Goal: Information Seeking & Learning: Learn about a topic

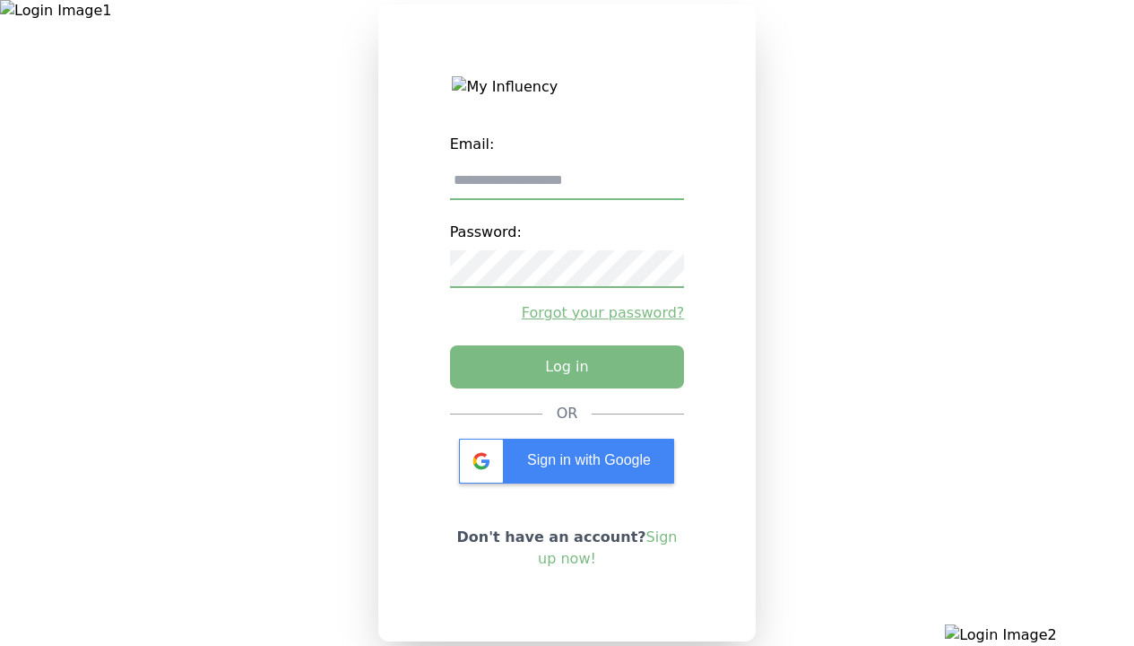
click at [567, 187] on input "email" at bounding box center [567, 181] width 235 height 38
type input "**********"
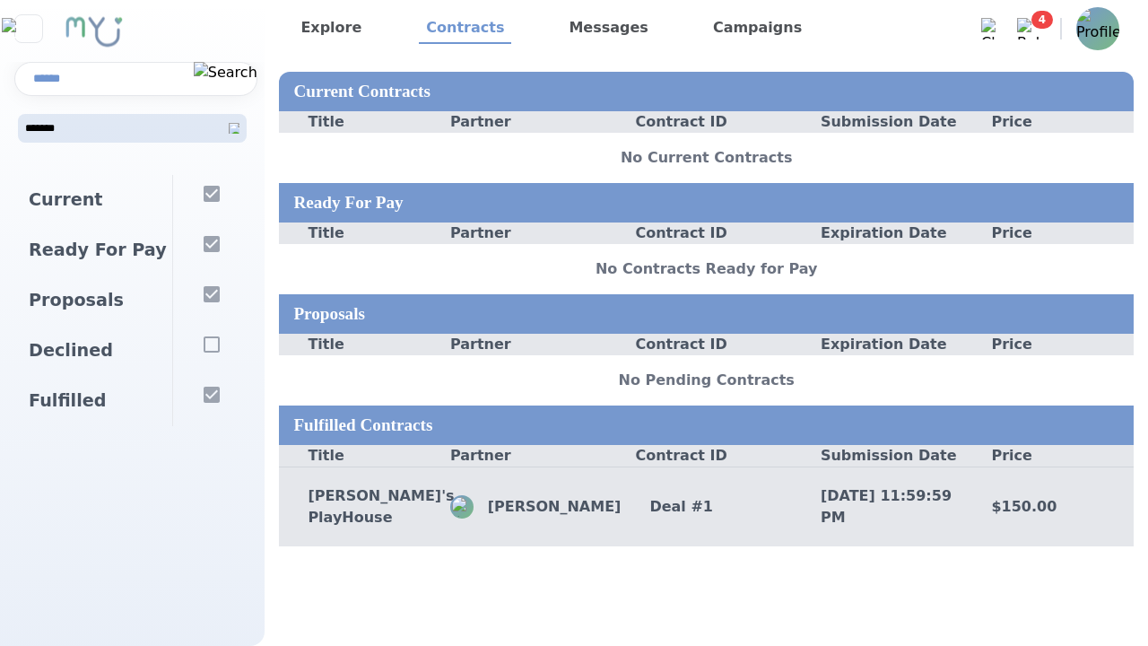
click at [635, 532] on div "Andy's PlayHouse John Gamer Deal # 1 10/1/2025, 11:59:59 PM $150.00" at bounding box center [706, 506] width 854 height 80
click at [706, 509] on div "Deal # 1" at bounding box center [705, 507] width 171 height 22
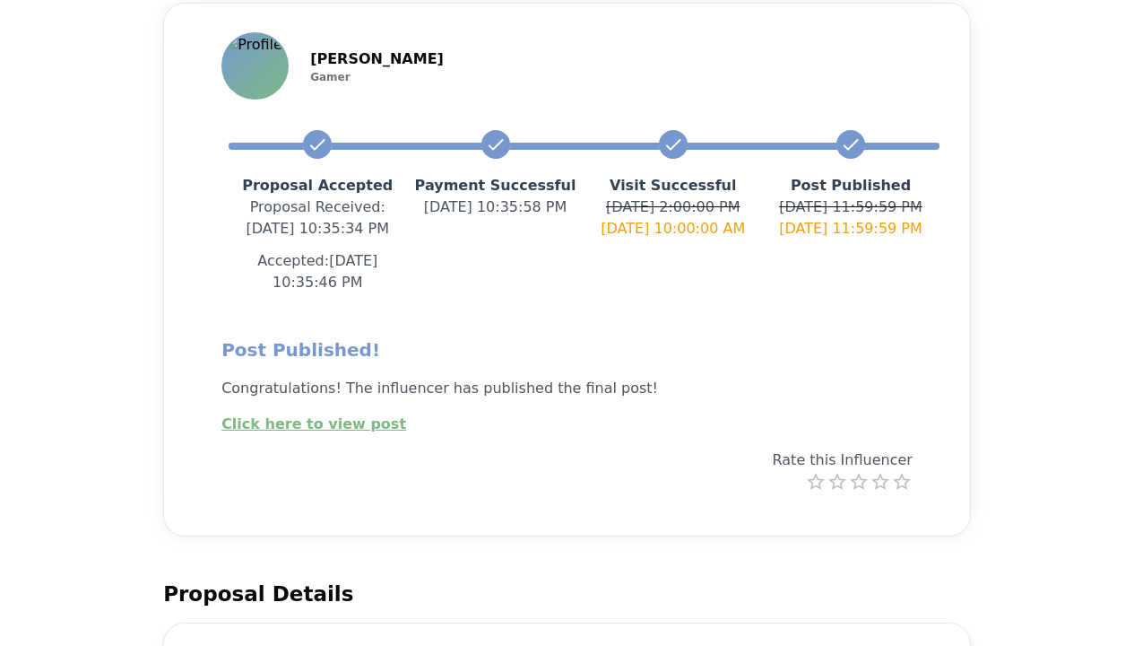
scroll to position [269, 0]
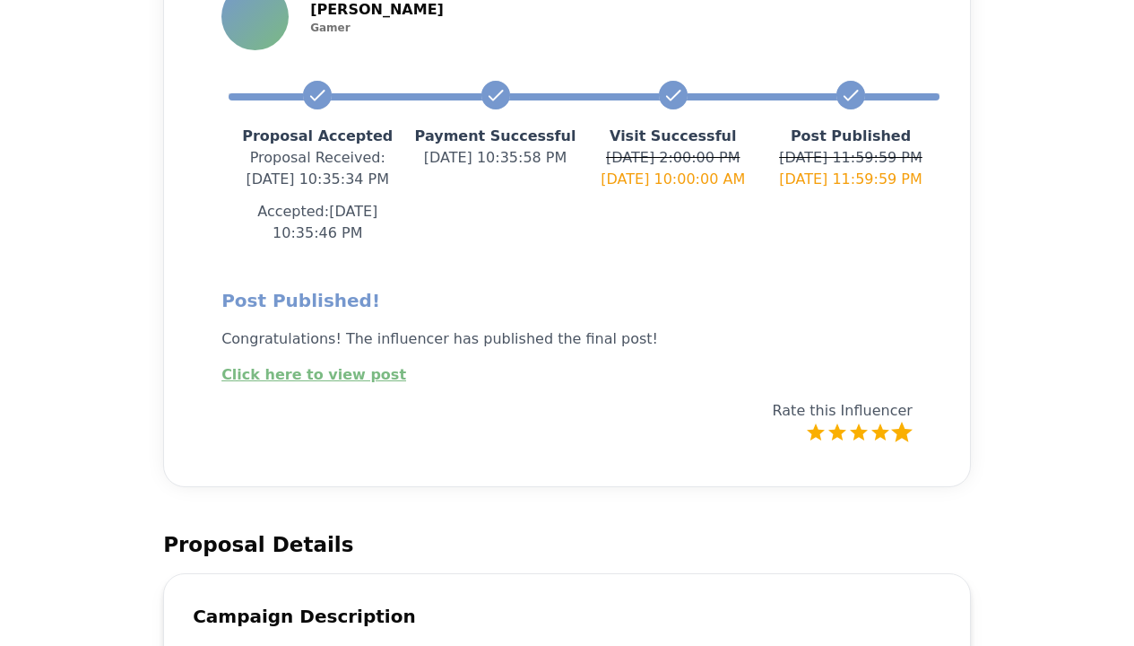
click at [898, 421] on label "5 Stars" at bounding box center [902, 432] width 22 height 22
click at [901, 421] on label "5 Stars" at bounding box center [902, 432] width 22 height 22
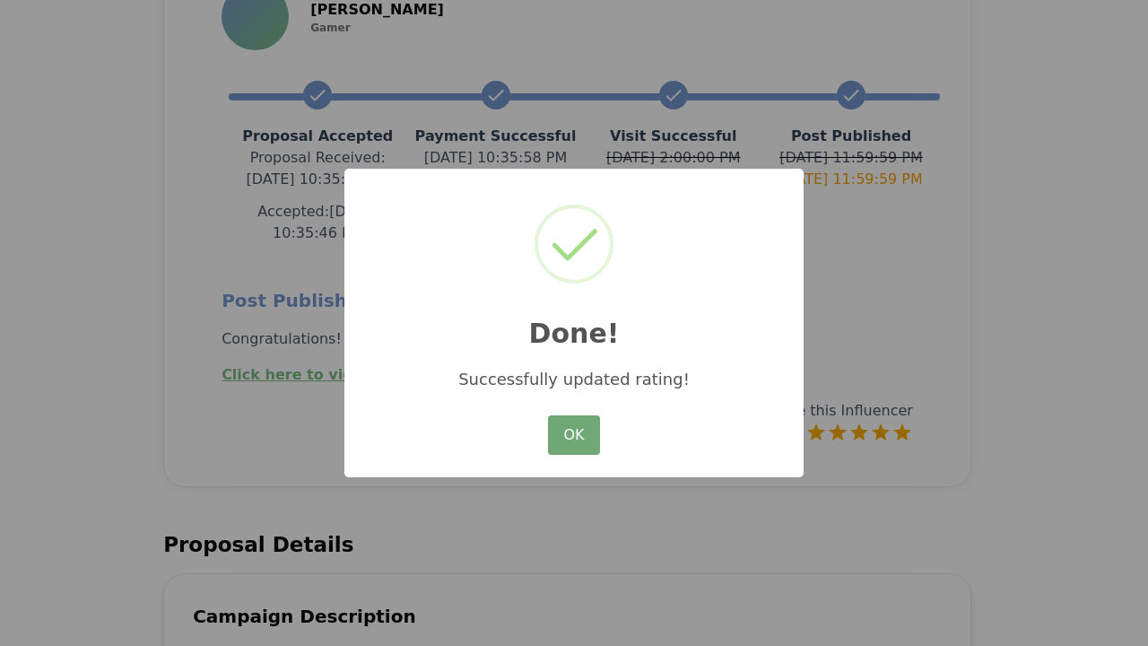
click at [574, 436] on button "OK" at bounding box center [574, 434] width 52 height 39
click at [573, 436] on button "OK" at bounding box center [574, 434] width 52 height 39
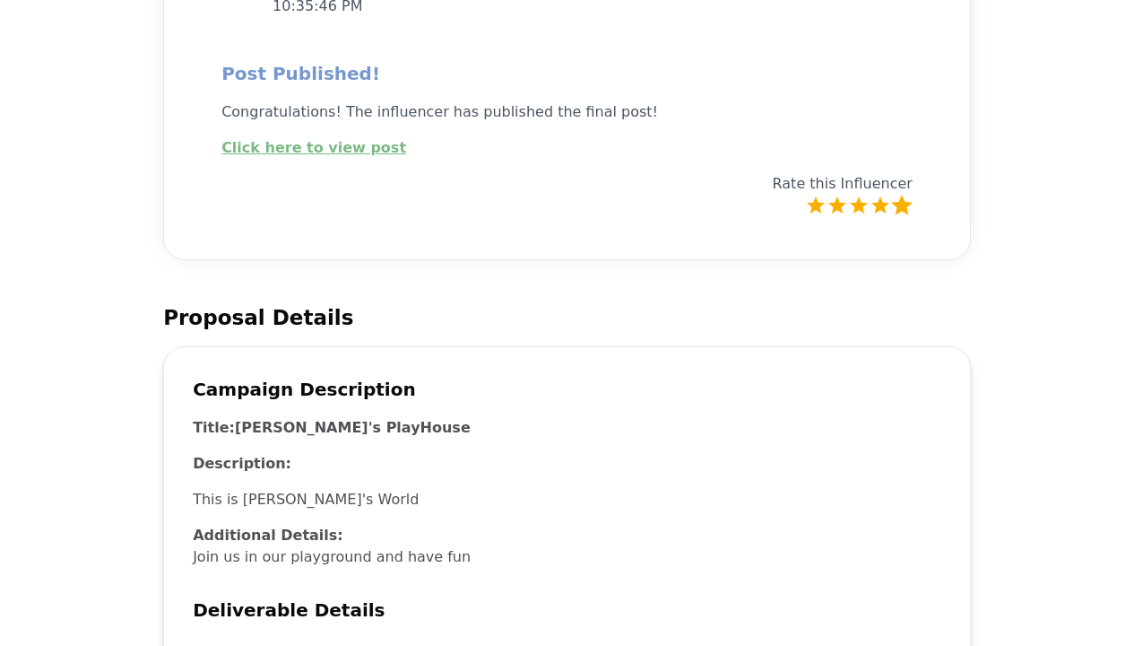
scroll to position [137, 0]
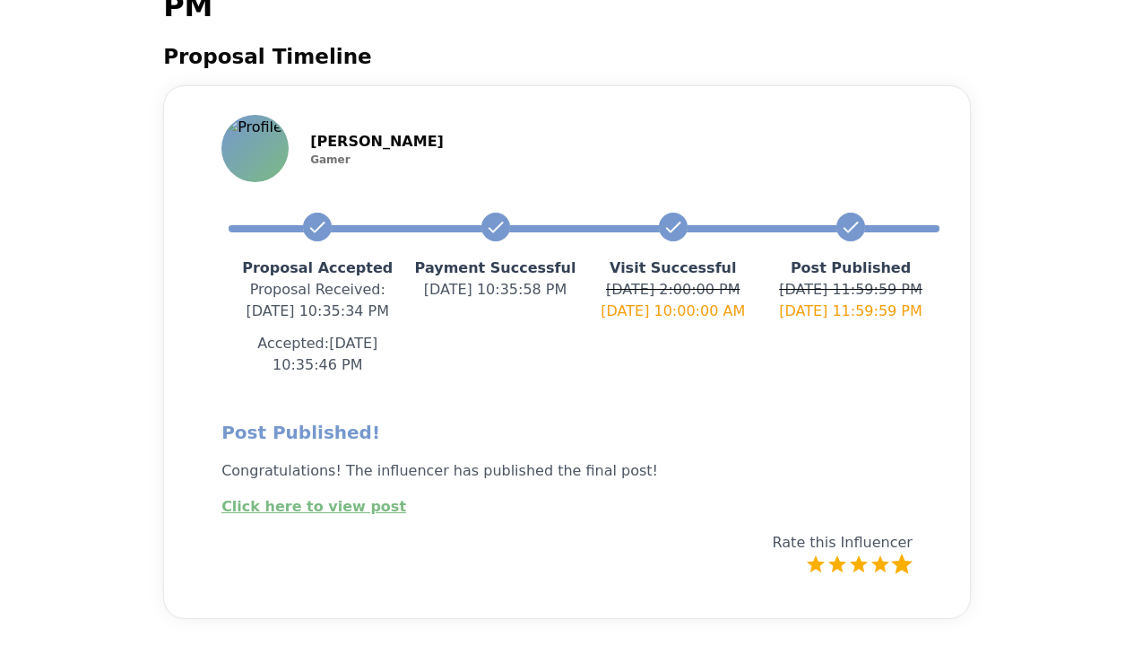
click at [339, 498] on link "Click here to view post" at bounding box center [313, 506] width 185 height 17
click at [301, 498] on link "Click here to view post" at bounding box center [313, 506] width 185 height 17
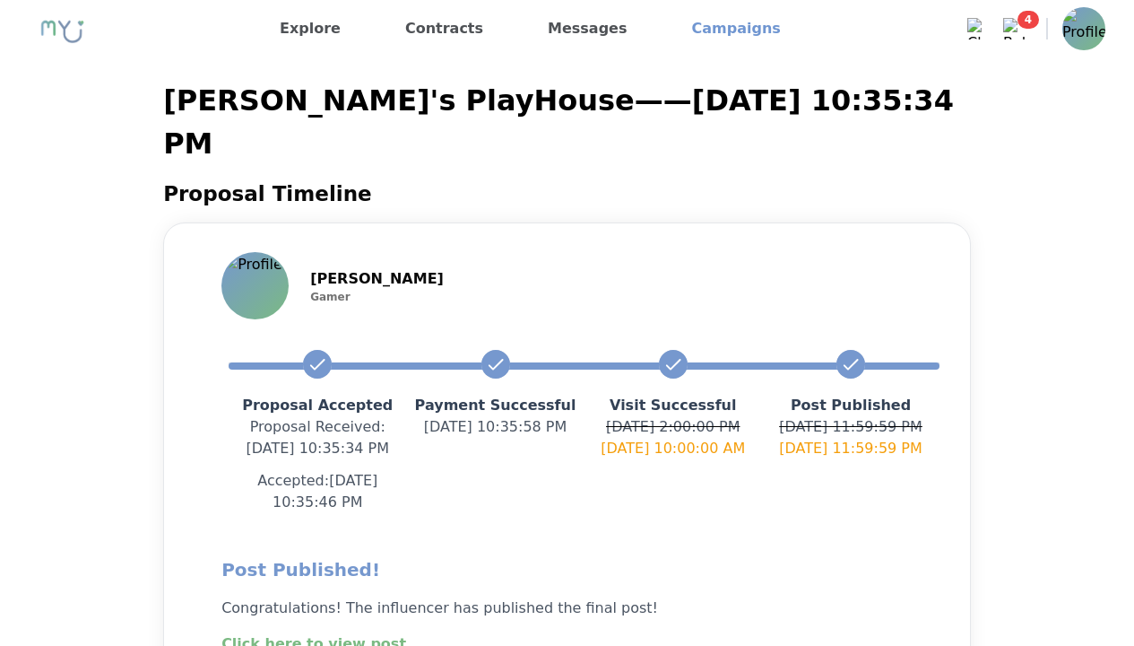
click at [717, 32] on link "Campaigns" at bounding box center [736, 28] width 103 height 29
click at [709, 29] on link "Campaigns" at bounding box center [736, 28] width 103 height 29
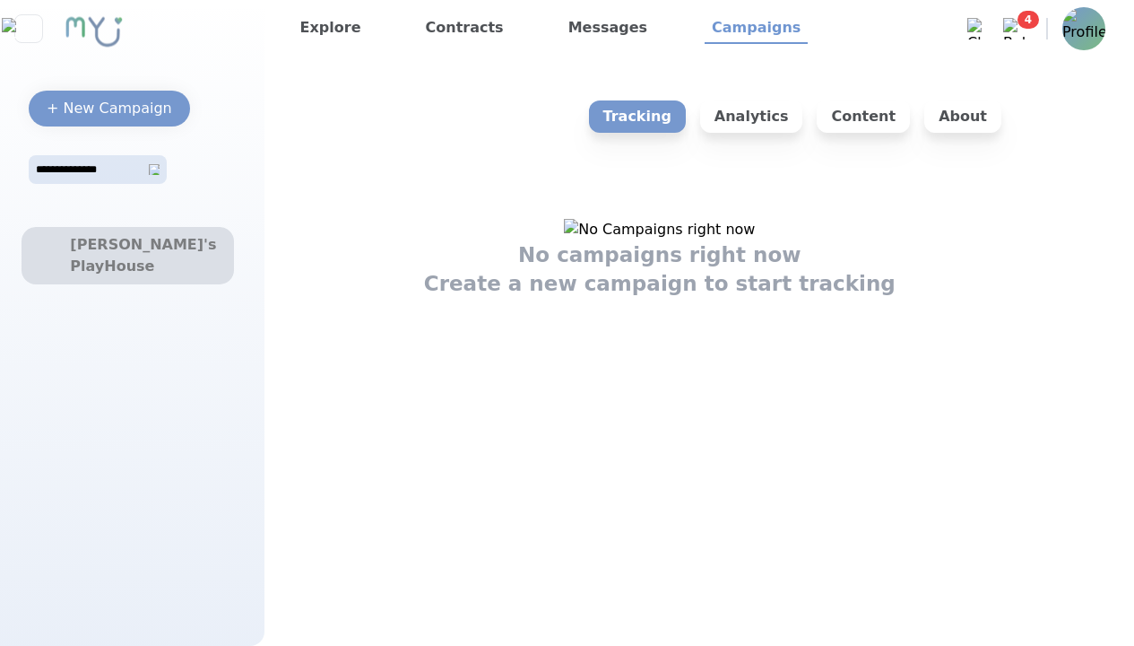
click at [173, 245] on div "[PERSON_NAME]'s PlayHouse" at bounding box center [127, 255] width 115 height 43
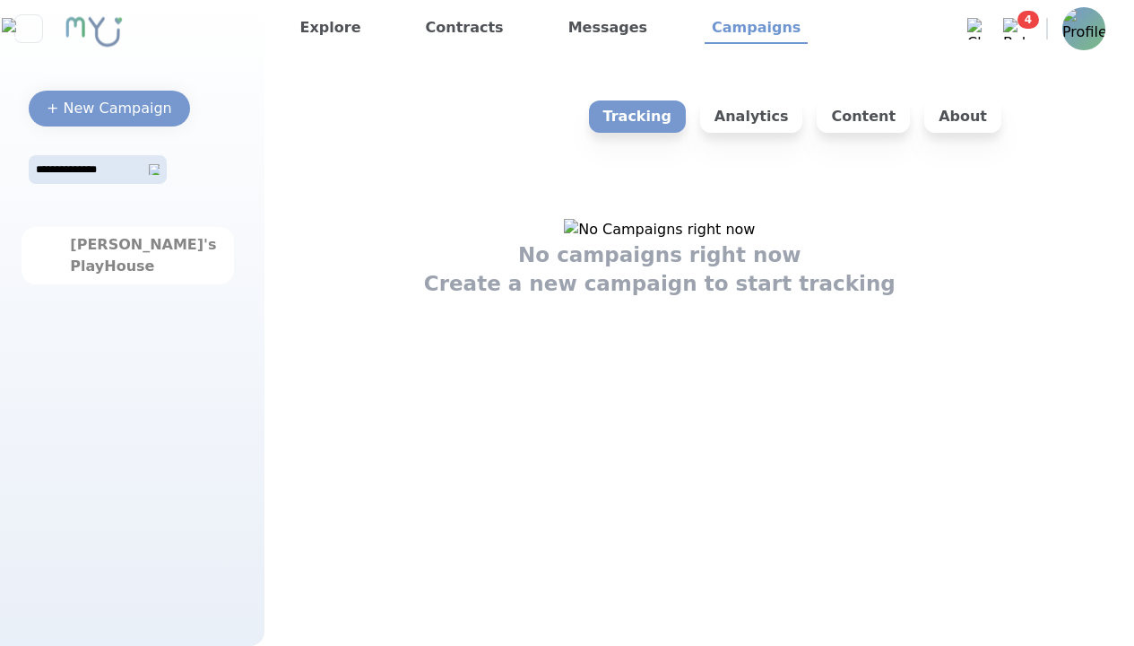
click at [127, 256] on div "[PERSON_NAME]'s PlayHouse" at bounding box center [127, 255] width 115 height 43
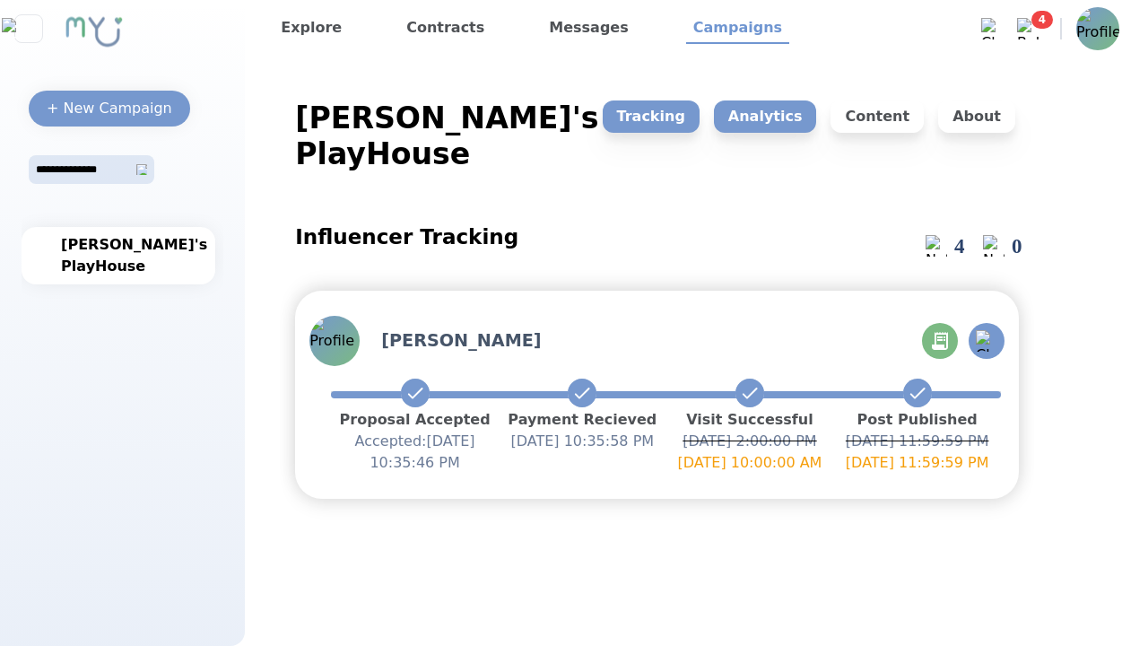
click at [811, 113] on p "Analytics" at bounding box center [765, 116] width 103 height 32
click at [781, 117] on p "Analytics" at bounding box center [765, 116] width 103 height 32
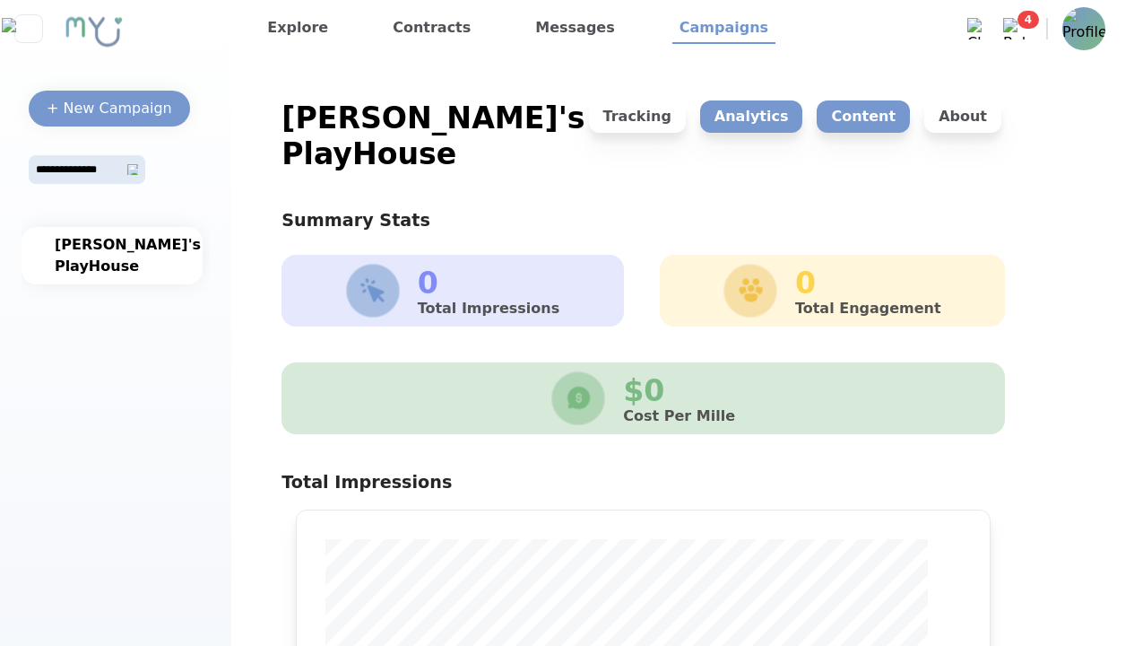
click at [855, 123] on p "Content" at bounding box center [863, 116] width 93 height 32
click at [871, 117] on p "Content" at bounding box center [863, 116] width 93 height 32
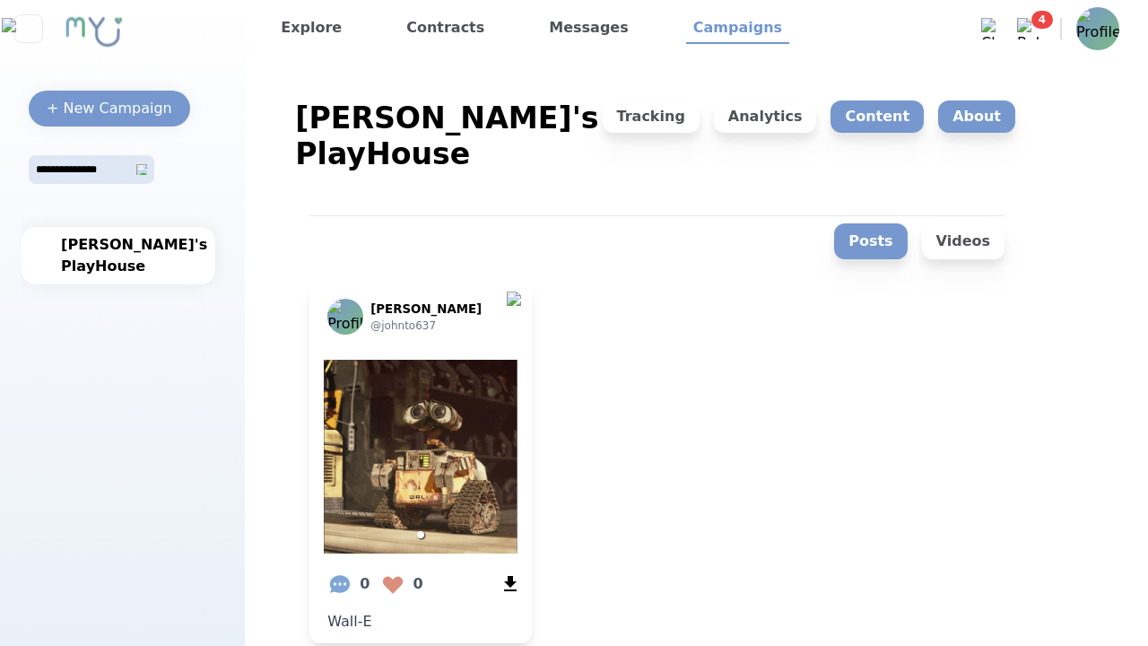
click at [975, 109] on p "About" at bounding box center [976, 116] width 77 height 32
click at [979, 117] on p "About" at bounding box center [976, 116] width 77 height 32
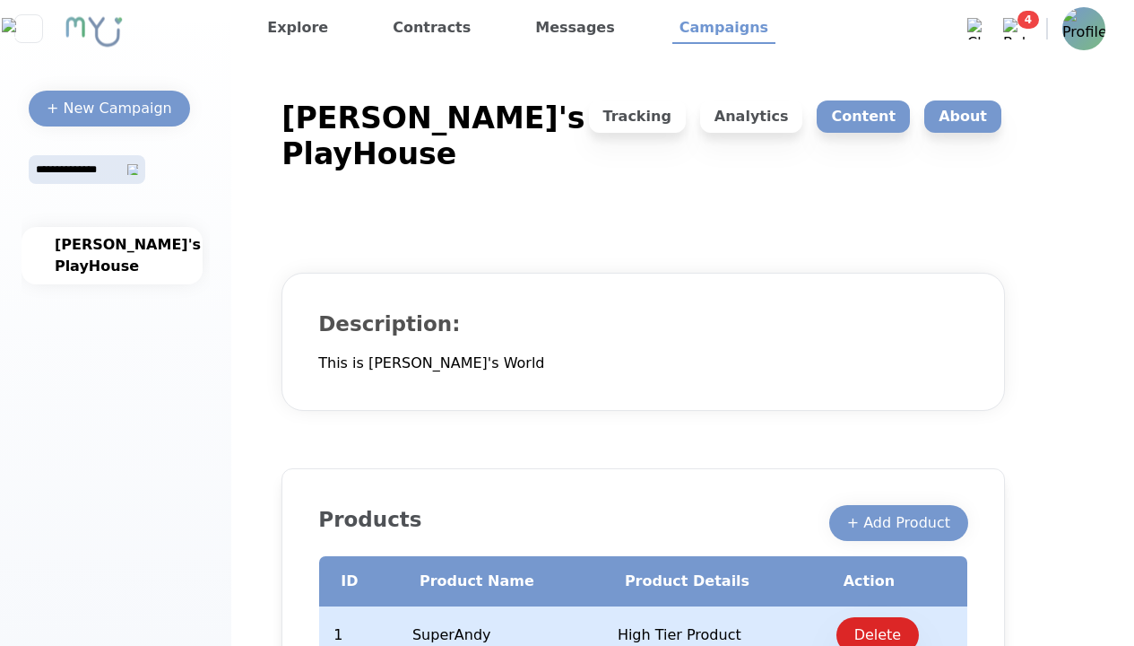
click at [845, 106] on p "Content" at bounding box center [863, 116] width 93 height 32
click at [871, 117] on p "Content" at bounding box center [863, 116] width 93 height 32
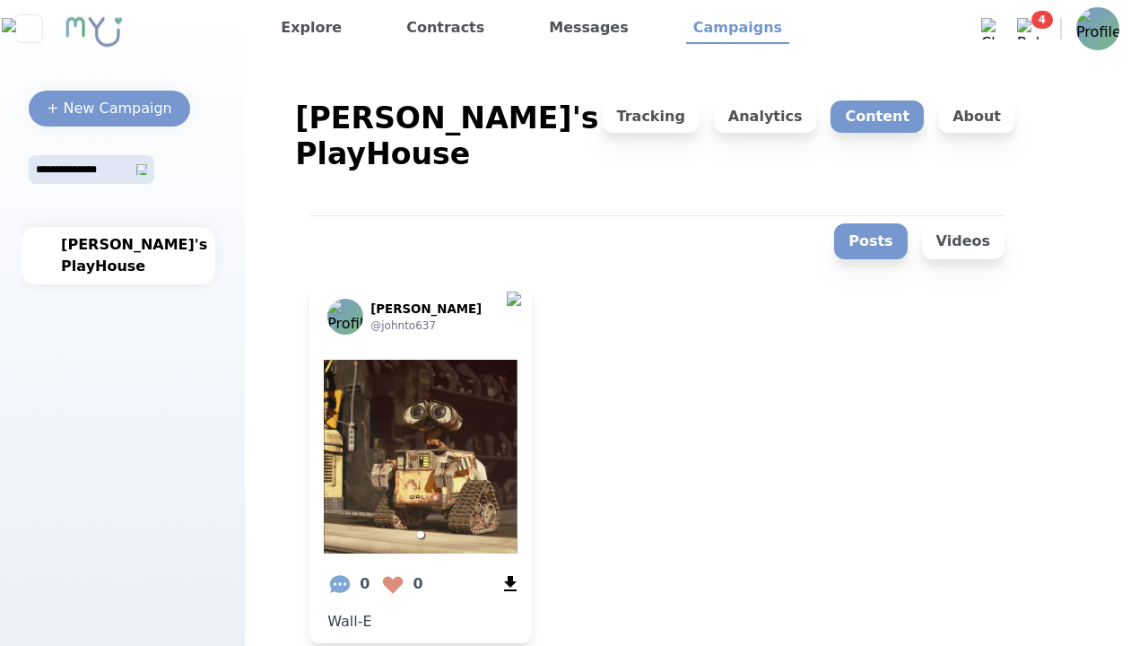
click at [392, 360] on div at bounding box center [421, 457] width 194 height 194
click at [437, 417] on div at bounding box center [421, 457] width 194 height 194
click at [408, 360] on div at bounding box center [421, 457] width 194 height 194
click at [437, 417] on div at bounding box center [421, 457] width 194 height 194
click at [660, 11] on x-pw-glass at bounding box center [574, 323] width 1148 height 646
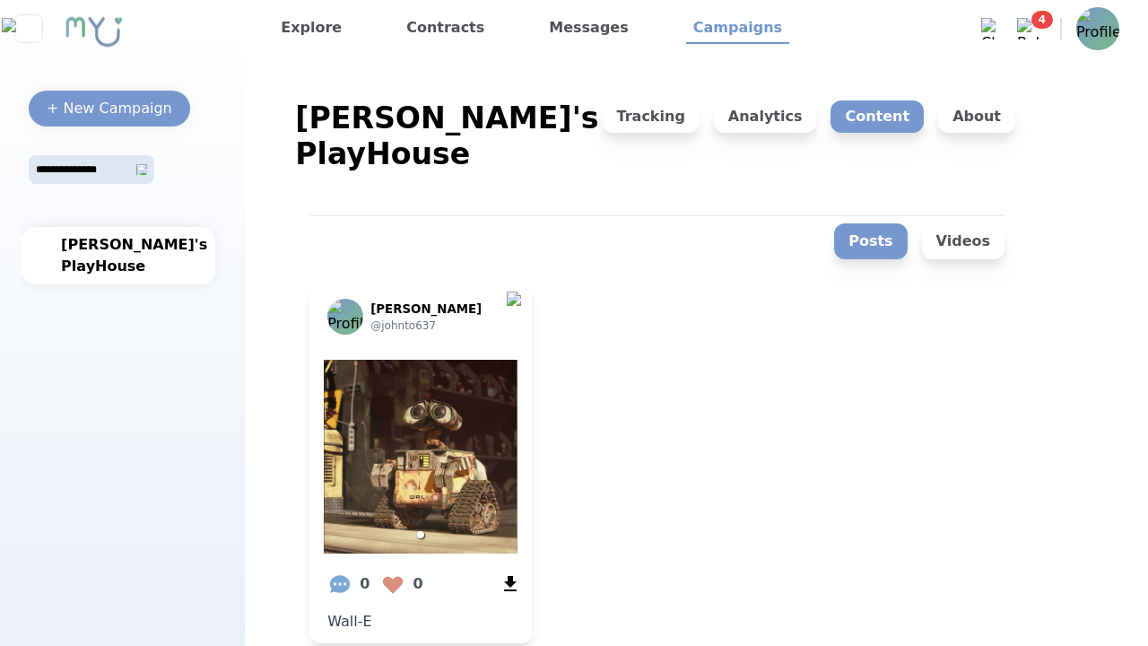
click at [420, 391] on div at bounding box center [421, 457] width 194 height 194
click at [345, 316] on div "Posts Videos [PERSON_NAME] @ johnto637 0 0 Wall-E" at bounding box center [656, 429] width 709 height 442
click at [330, 308] on div "[PERSON_NAME] @ johnto637 0 0 Wall-E" at bounding box center [420, 462] width 222 height 362
click at [622, 7] on x-pw-glass at bounding box center [574, 323] width 1148 height 646
click at [424, 420] on div at bounding box center [421, 457] width 194 height 194
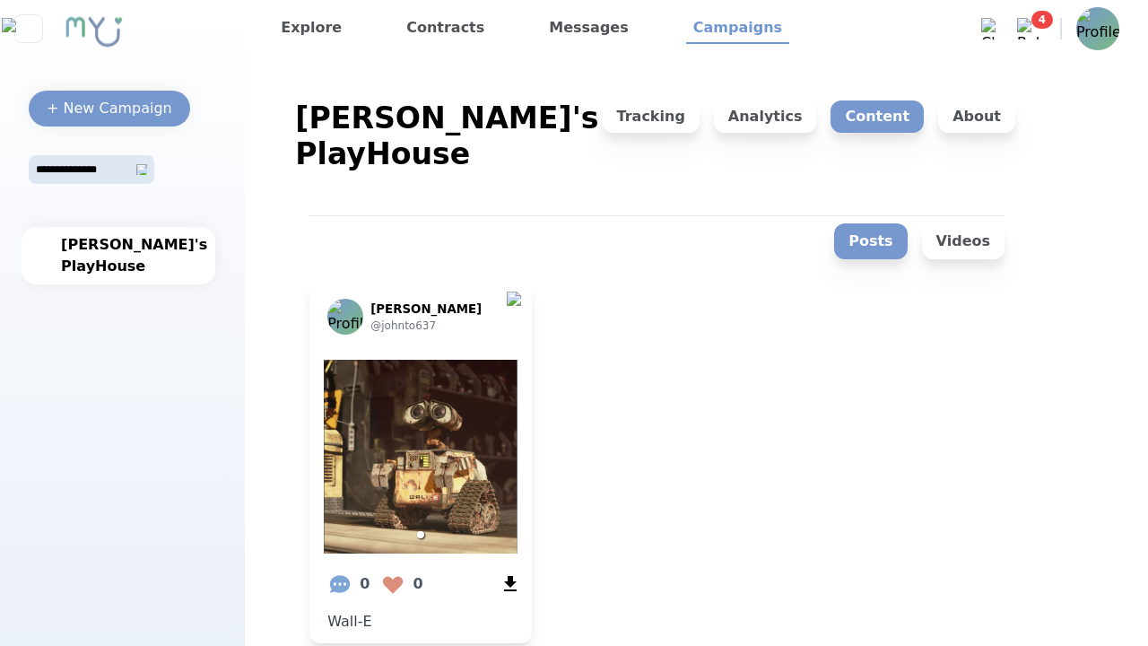
click at [434, 424] on div at bounding box center [421, 457] width 194 height 194
click at [668, 421] on div "[PERSON_NAME] @ johnto637 0 0 Wall-E" at bounding box center [656, 462] width 695 height 362
click at [601, 20] on x-pw-glass at bounding box center [574, 323] width 1148 height 646
click at [434, 394] on div at bounding box center [421, 457] width 194 height 194
click at [566, 12] on x-pw-glass at bounding box center [574, 323] width 1148 height 646
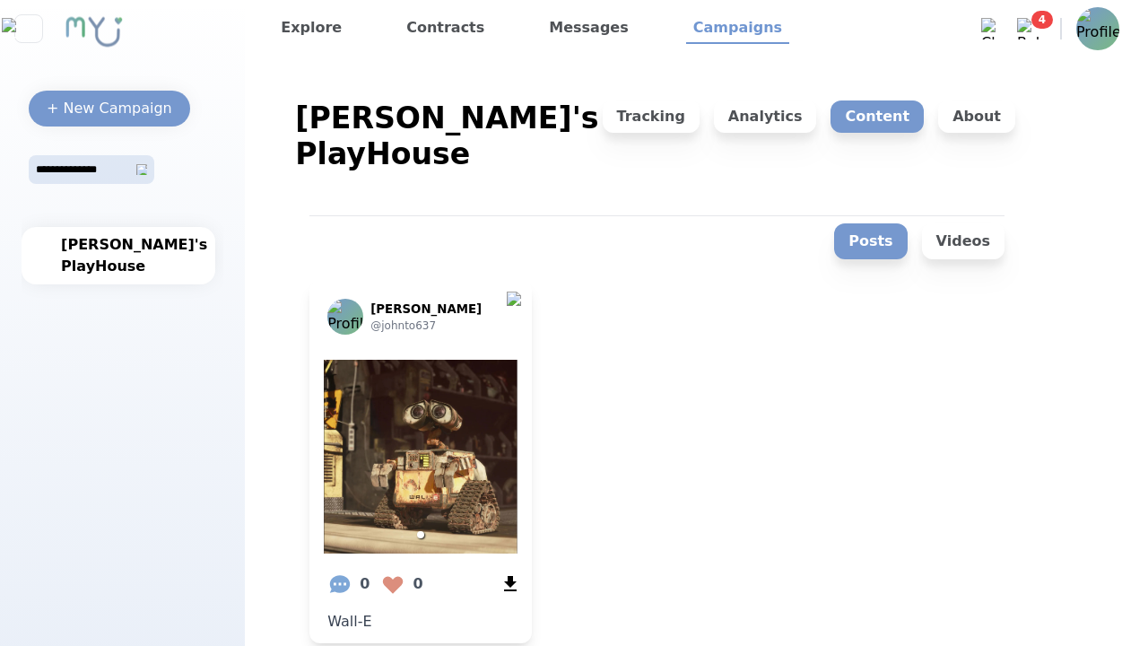
click at [439, 410] on div at bounding box center [421, 457] width 194 height 194
